Goal: Information Seeking & Learning: Learn about a topic

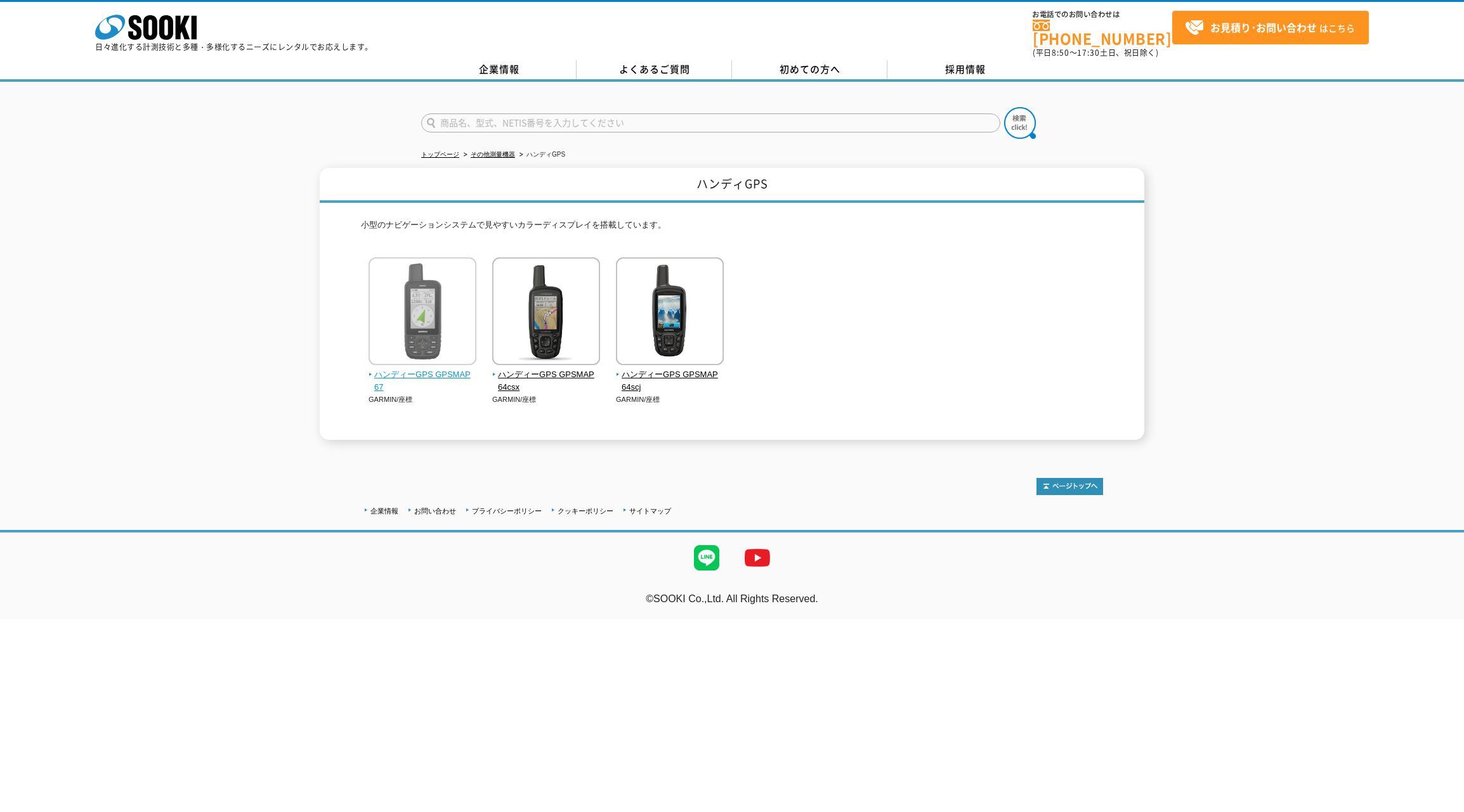
click at [453, 327] on img at bounding box center [422, 313] width 108 height 111
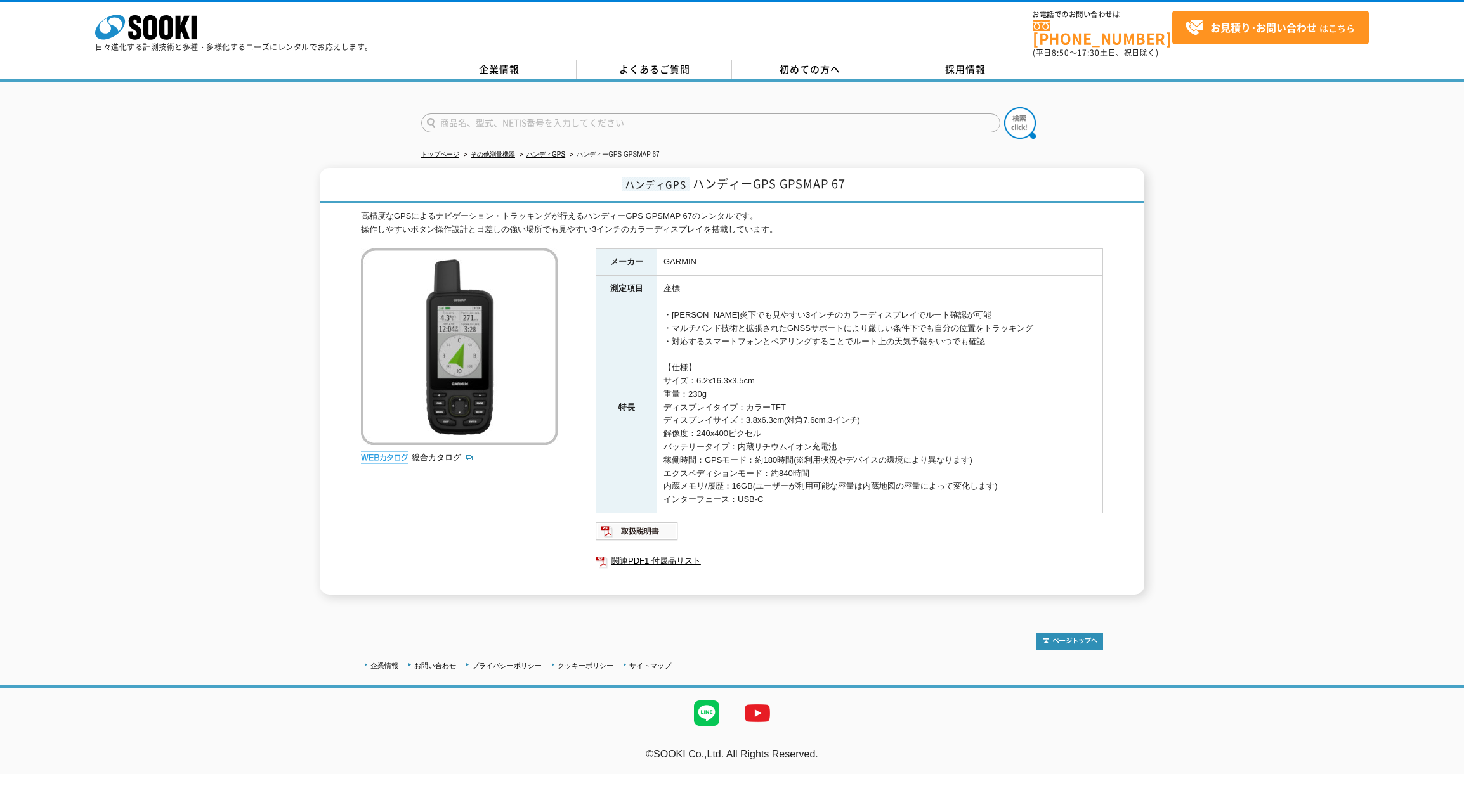
click at [407, 310] on img at bounding box center [459, 347] width 197 height 197
drag, startPoint x: 775, startPoint y: 178, endPoint x: 698, endPoint y: 176, distance: 77.0
click at [698, 176] on span "ハンディーGPS GPSMAP 67" at bounding box center [769, 183] width 152 height 17
copy span "ハンディーGPS"
click at [448, 453] on link "総合カタログ" at bounding box center [443, 457] width 62 height 10
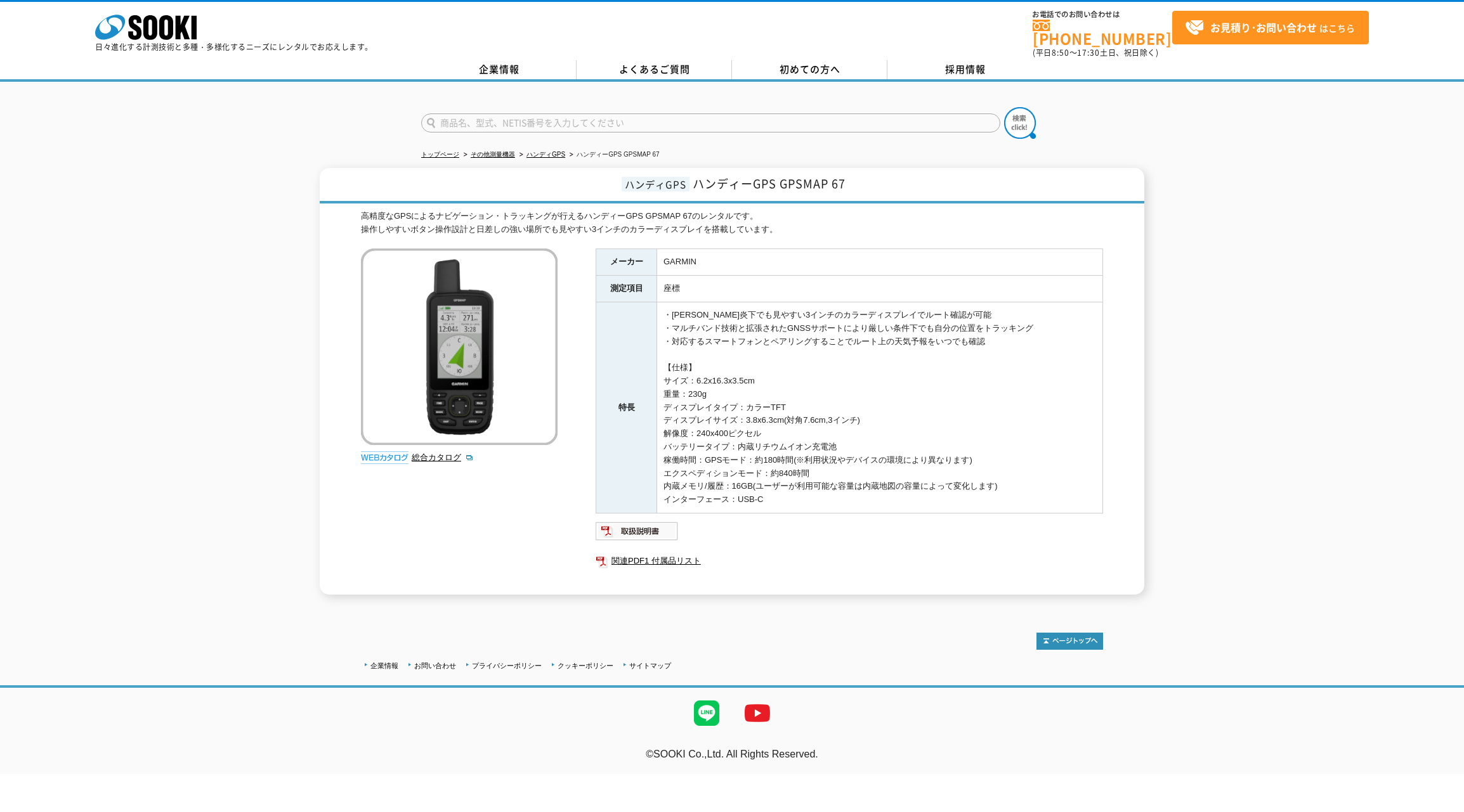
click at [232, 170] on div "ハンディGPS ハンディーGPS GPSMAP 67 高精度なGPSによるナビゲーション・トラッキングが行えるハンディーGPS GPSMAP 67のレンタルで…" at bounding box center [732, 381] width 1464 height 427
click at [549, 151] on link "ハンディGPS" at bounding box center [546, 154] width 38 height 7
